Goal: Share content: Share content

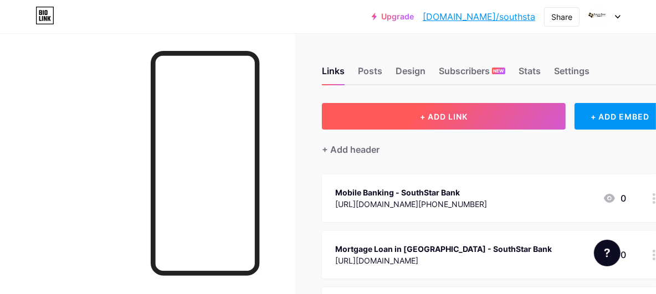
click at [483, 111] on button "+ ADD LINK" at bounding box center [444, 116] width 244 height 27
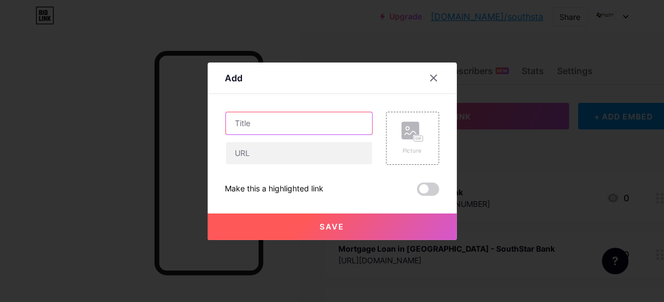
click at [319, 133] on input "text" at bounding box center [299, 123] width 146 height 22
paste input "Grow Your Business with a Commercial Real Estate Loan from SouthStar Bank"
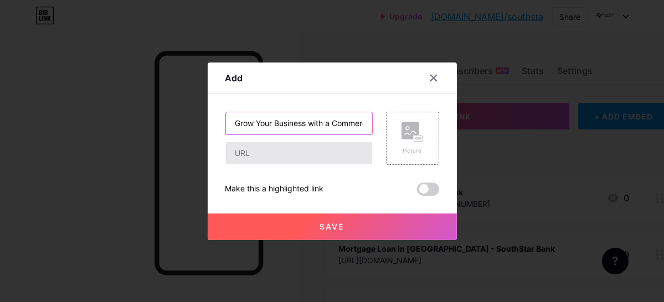
scroll to position [0, 156]
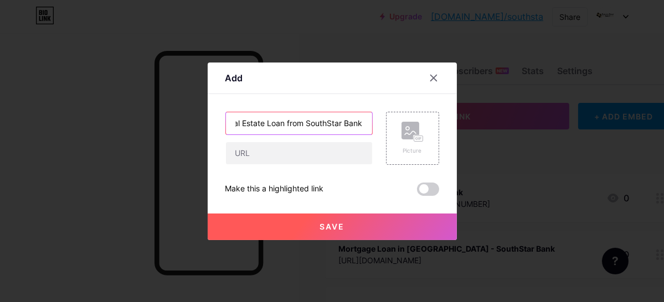
type input "Grow Your Business with a Commercial Real Estate Loan from SouthStar Bank"
click at [255, 141] on div "Grow Your Business with a Commercial Real Estate Loan from SouthStar Bank" at bounding box center [298, 138] width 147 height 53
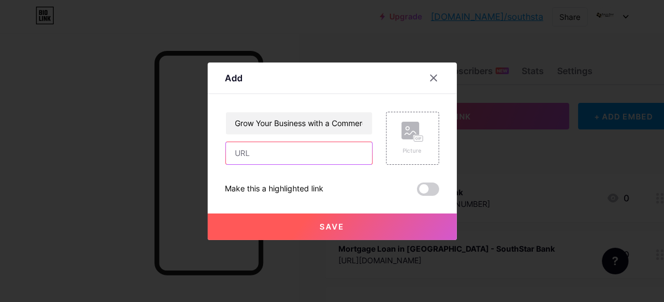
click at [269, 155] on input "text" at bounding box center [299, 153] width 146 height 22
paste input "[URL][DOMAIN_NAME]"
type input "[URL][DOMAIN_NAME]"
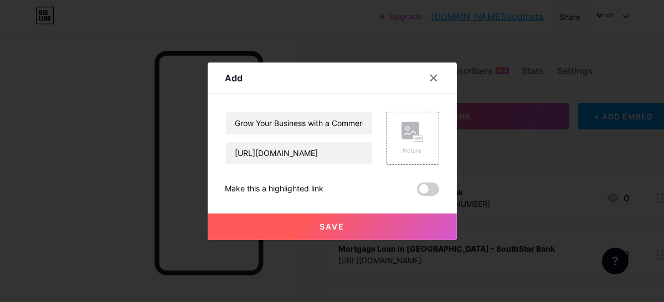
click at [332, 224] on span "Save" at bounding box center [332, 226] width 25 height 9
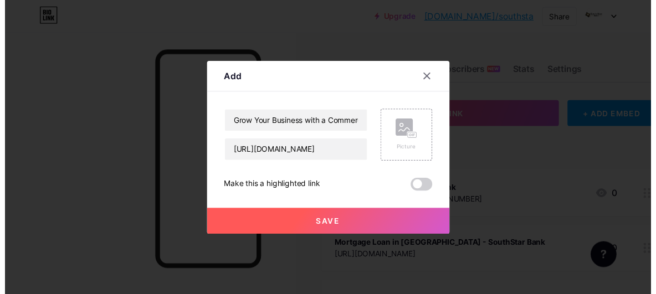
scroll to position [0, 0]
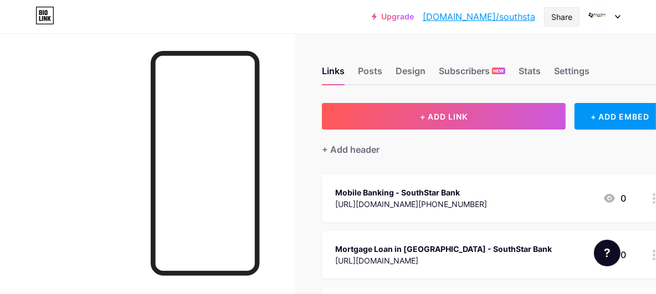
click at [562, 17] on div "Share" at bounding box center [561, 17] width 21 height 12
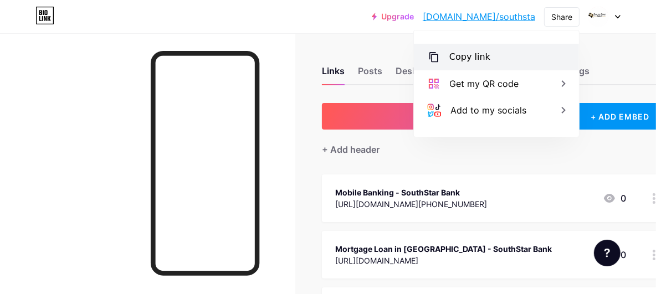
click at [506, 47] on div "Copy link" at bounding box center [496, 57] width 165 height 27
